Goal: Check status

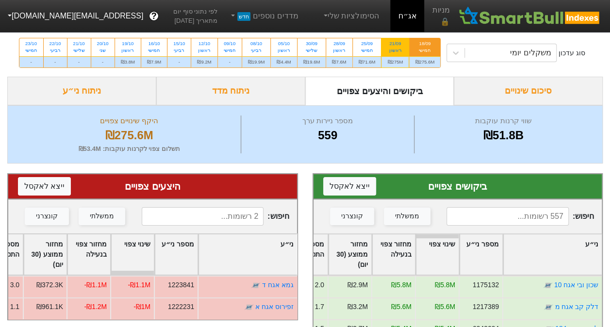
click at [390, 42] on div "21/09" at bounding box center [395, 43] width 16 height 7
click at [390, 42] on input "21/09 ראשון ₪275M" at bounding box center [392, 41] width 6 height 6
radio input "true"
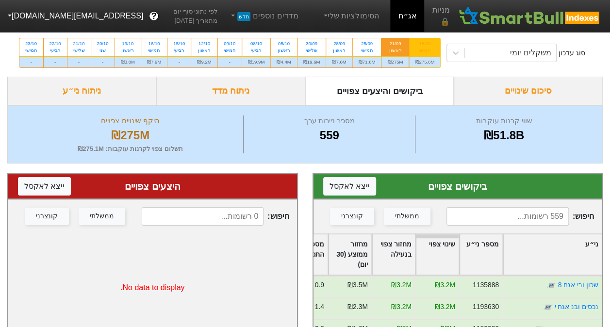
click at [418, 50] on div "חמישי" at bounding box center [424, 50] width 19 height 7
click at [419, 45] on input "18/09 חמישי ₪275.6M" at bounding box center [422, 41] width 6 height 6
radio input "true"
